Goal: Check status: Check status

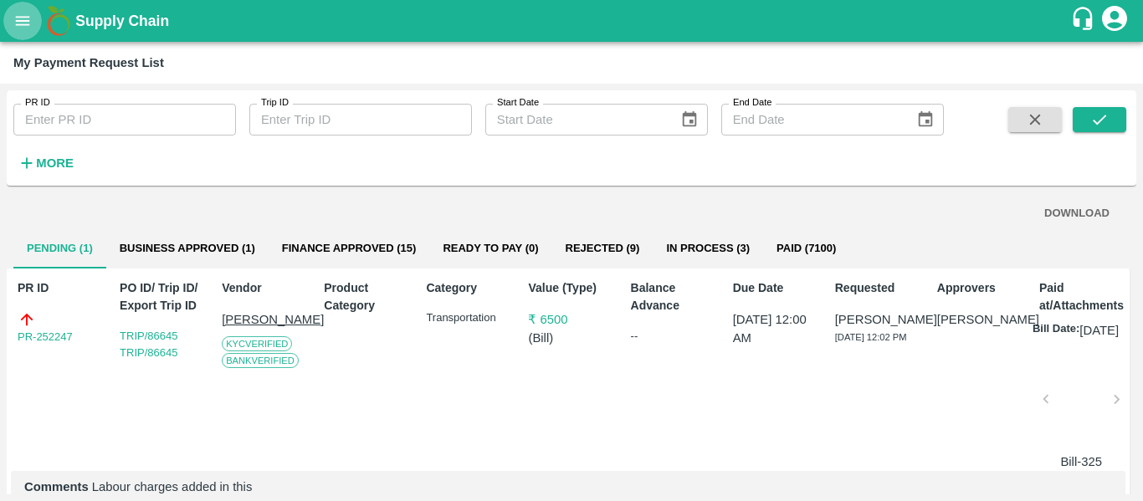
click at [21, 24] on icon "open drawer" at bounding box center [23, 20] width 14 height 9
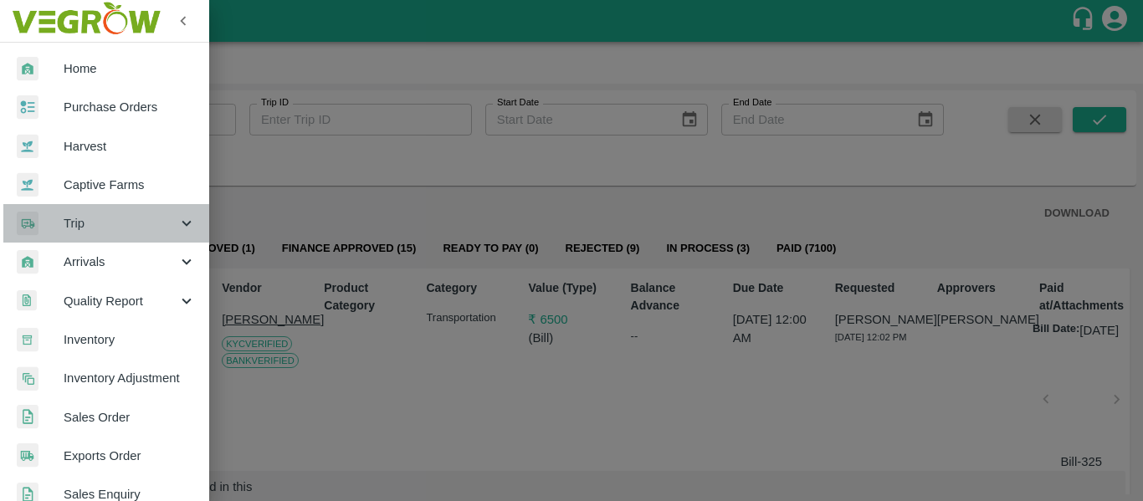
click at [154, 210] on div "Trip" at bounding box center [104, 223] width 209 height 38
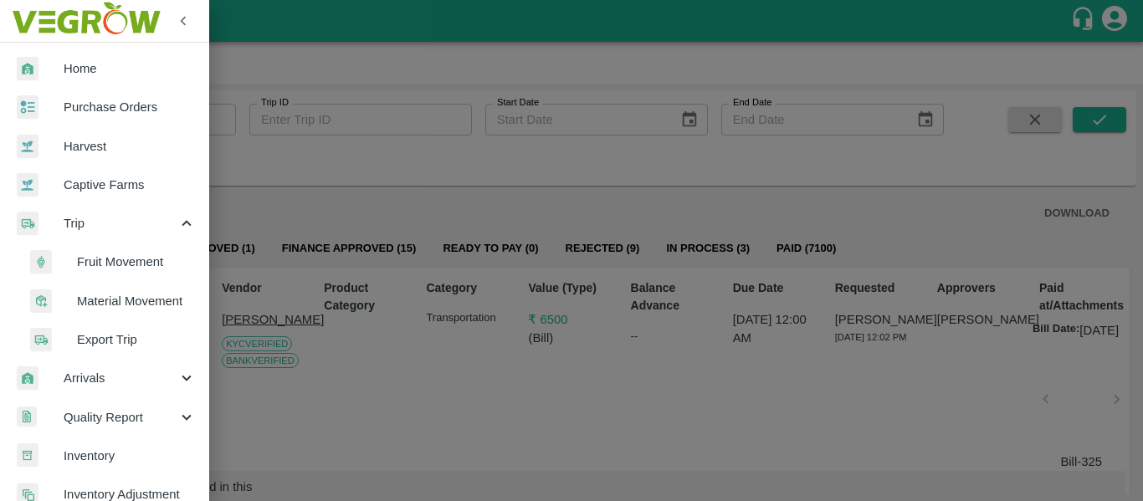
click at [138, 258] on span "Fruit Movement" at bounding box center [136, 262] width 119 height 18
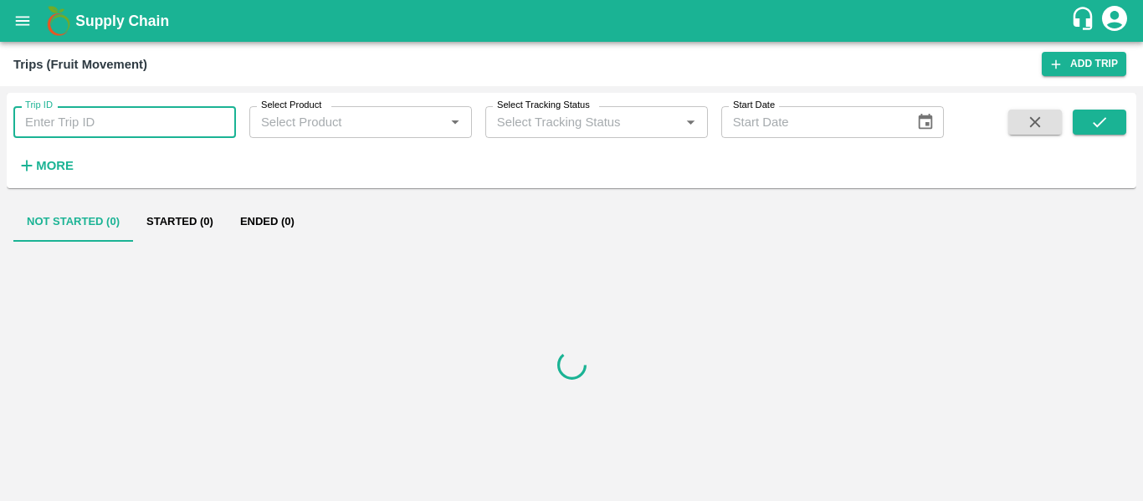
click at [68, 125] on input "Trip ID" at bounding box center [124, 122] width 223 height 32
paste input "84164"
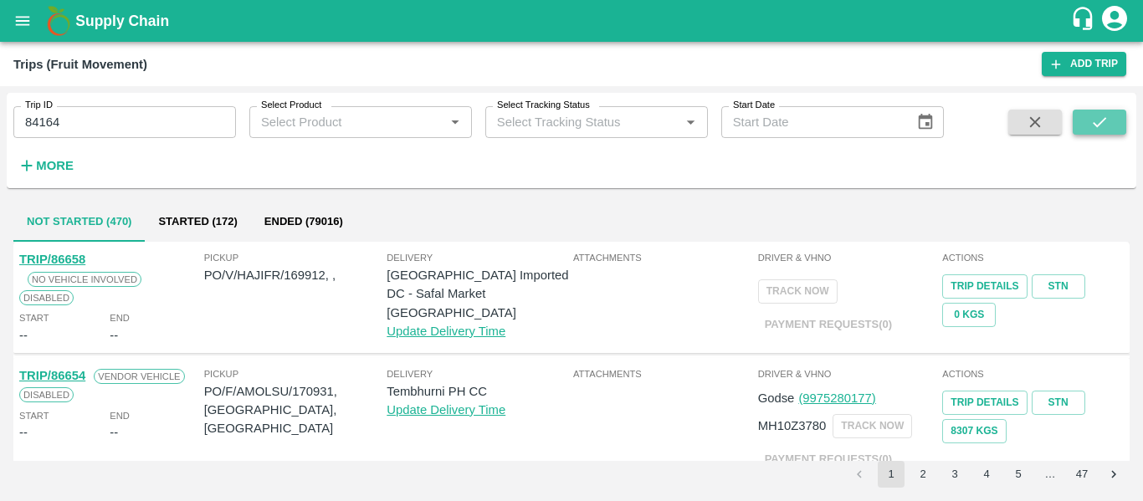
click at [1088, 121] on button "submit" at bounding box center [1099, 122] width 54 height 25
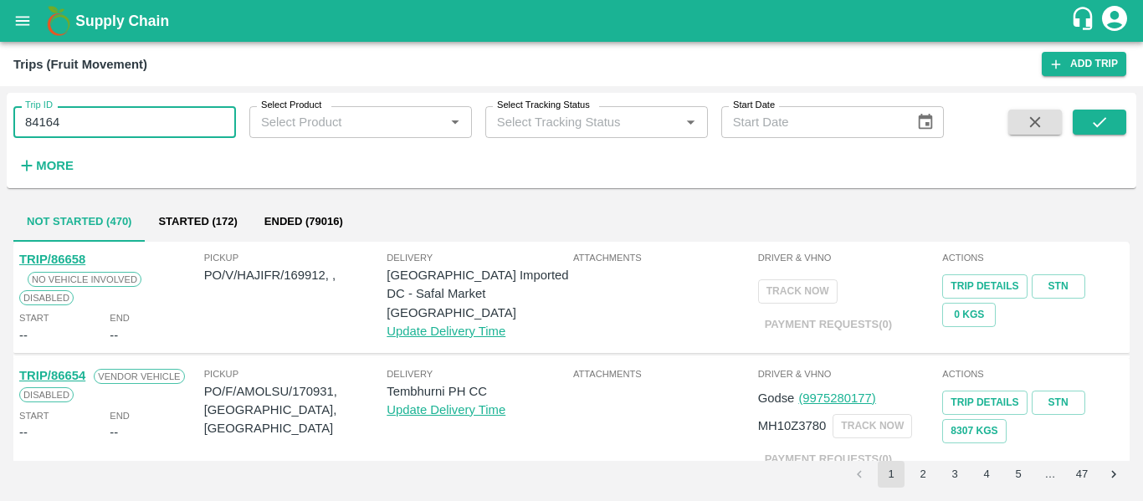
click at [85, 117] on input "84164" at bounding box center [124, 122] width 223 height 32
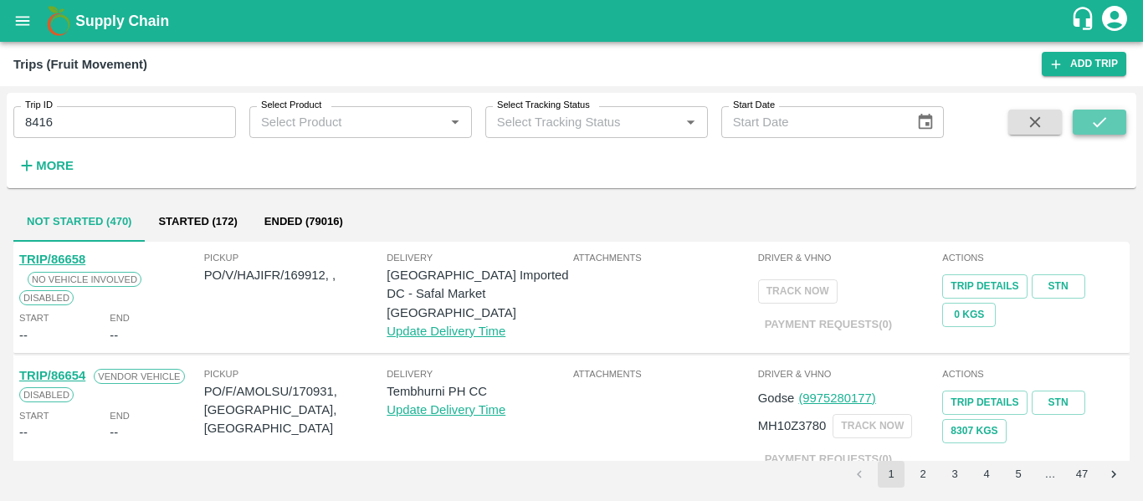
click at [1092, 119] on icon "submit" at bounding box center [1099, 122] width 18 height 18
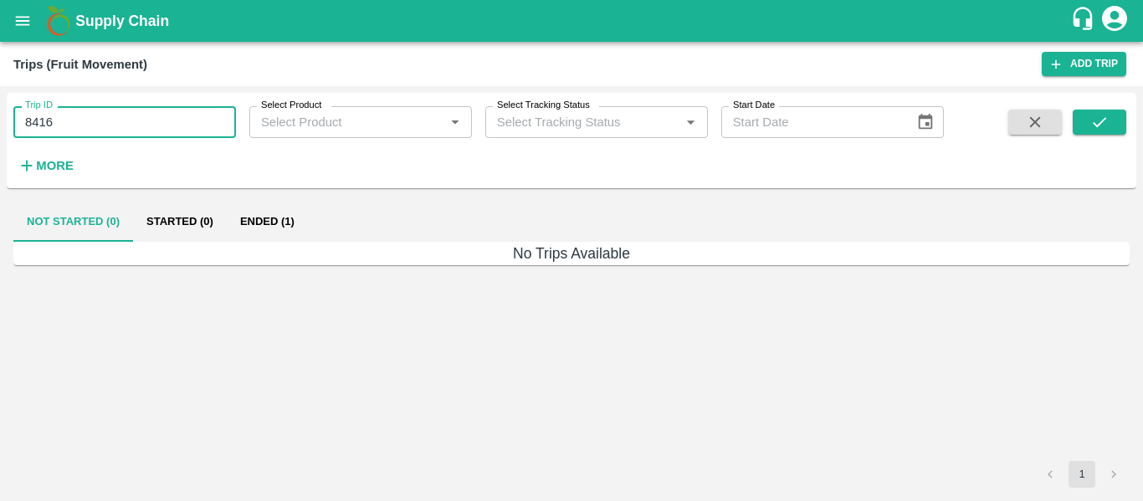
click at [116, 130] on input "8416" at bounding box center [124, 122] width 223 height 32
type input "84164"
click at [1118, 121] on button "submit" at bounding box center [1099, 122] width 54 height 25
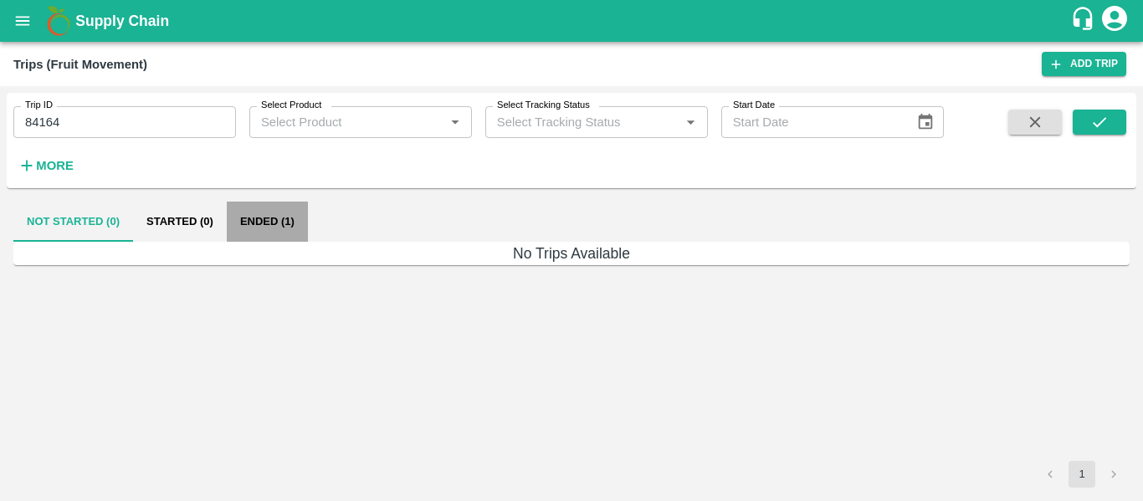
click at [264, 203] on button "Ended (1)" at bounding box center [267, 222] width 81 height 40
